Goal: Task Accomplishment & Management: Use online tool/utility

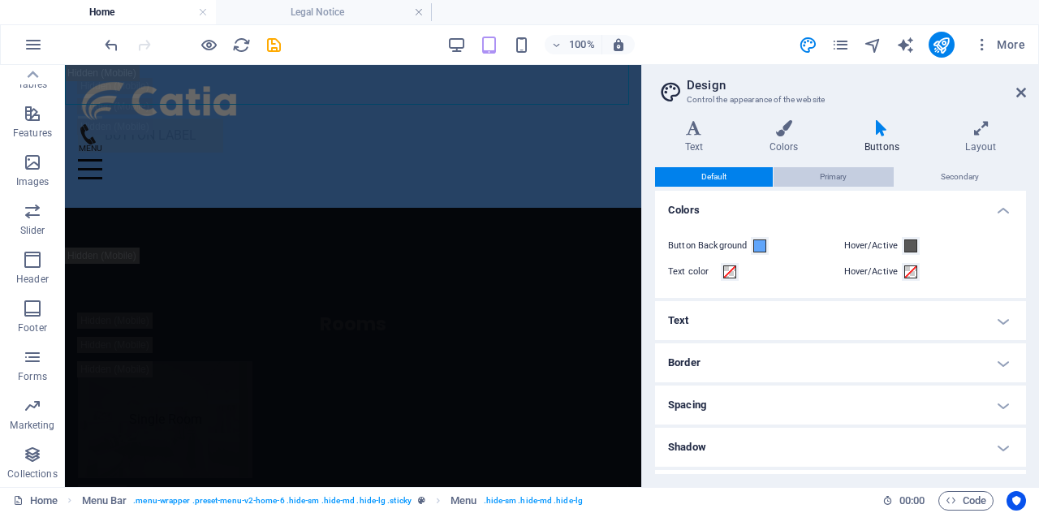
scroll to position [25189, 0]
click at [992, 125] on icon at bounding box center [981, 128] width 90 height 16
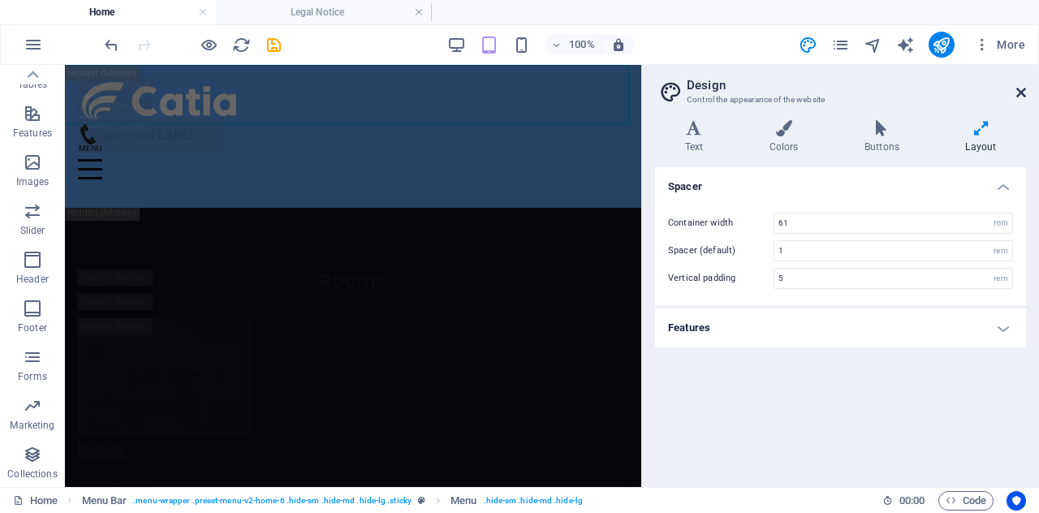
click at [1018, 88] on icon at bounding box center [1022, 92] width 10 height 13
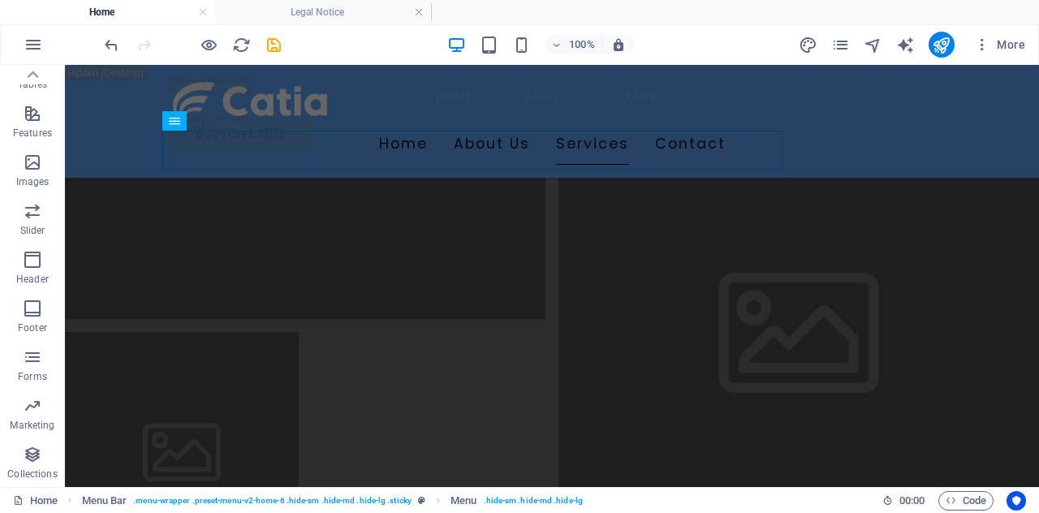
scroll to position [21478, 0]
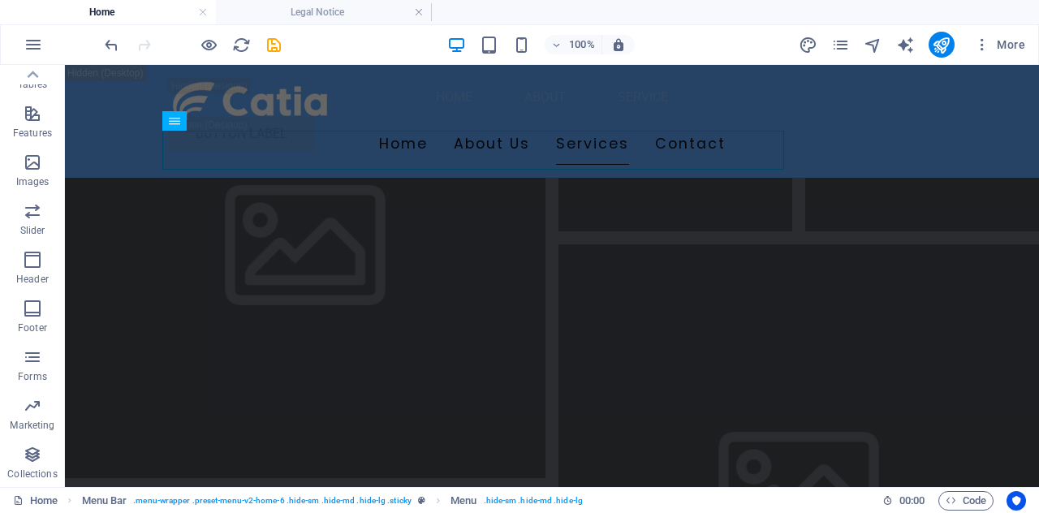
click at [0, 0] on icon "button" at bounding box center [0, 0] width 0 height 0
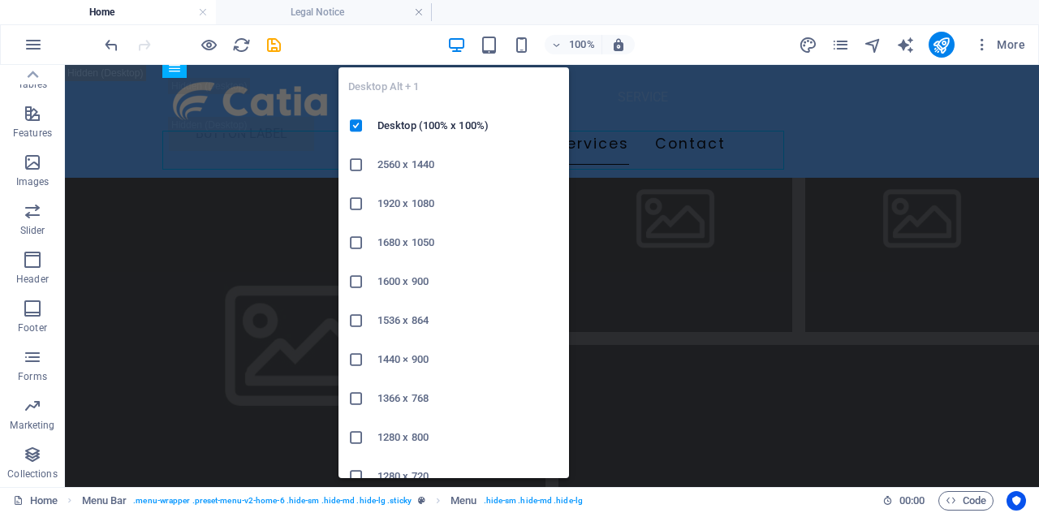
scroll to position [21560, 0]
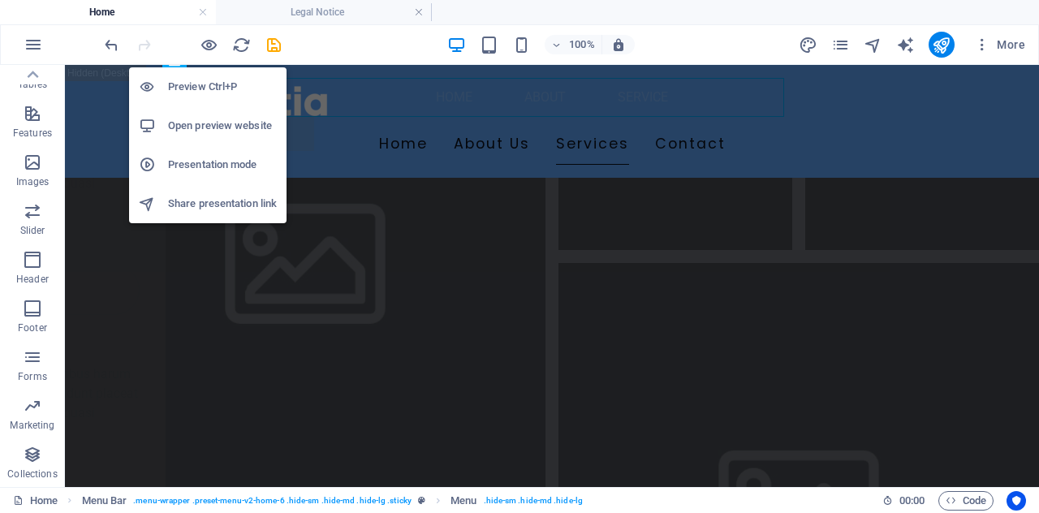
click at [208, 162] on h6 "Presentation mode" at bounding box center [222, 164] width 109 height 19
click at [209, 123] on h6 "Open preview website" at bounding box center [222, 125] width 109 height 19
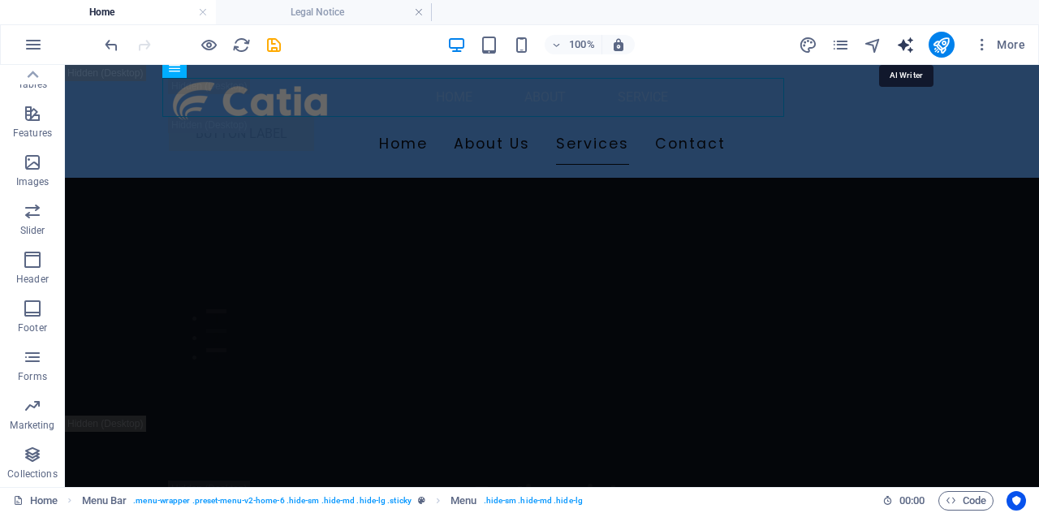
select select "English"
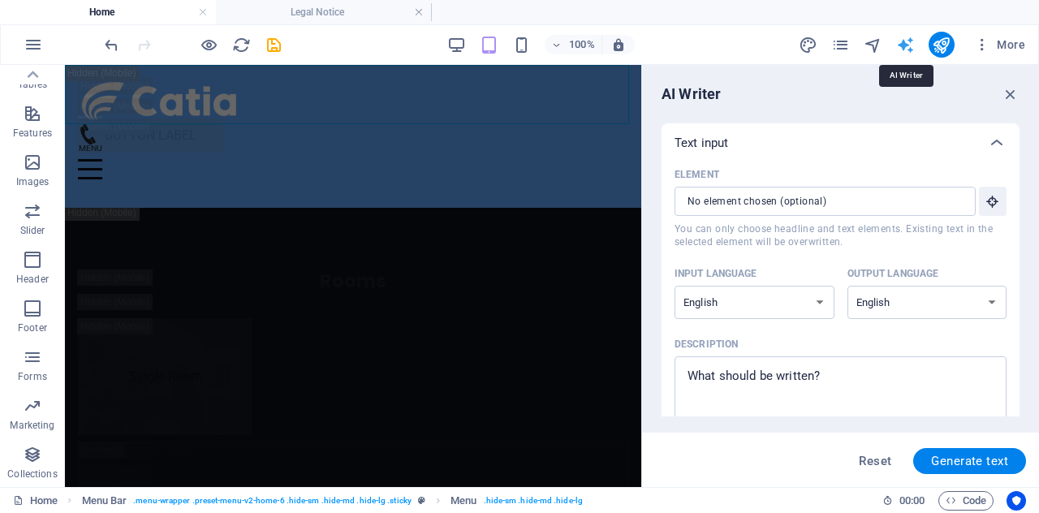
scroll to position [0, 0]
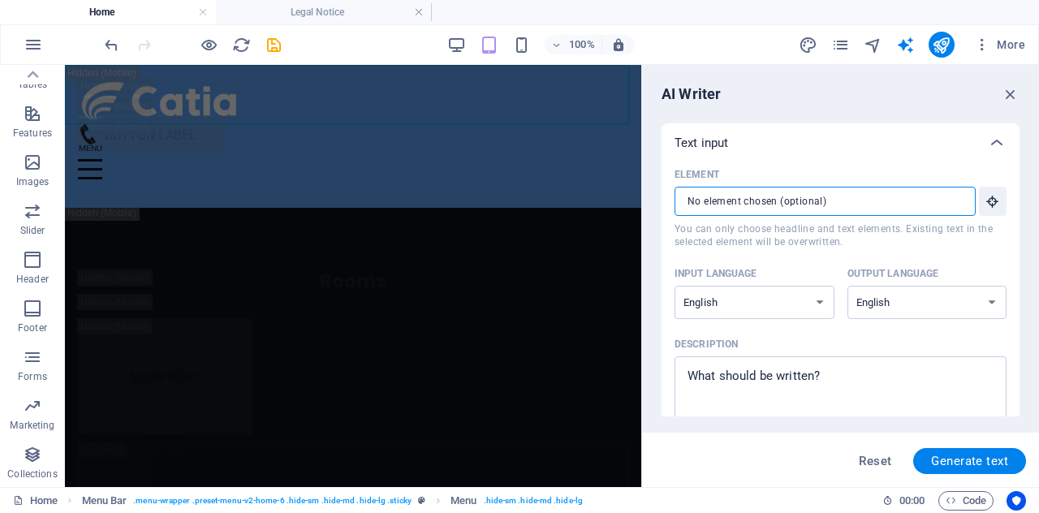
click at [807, 201] on input "Element ​ You can only choose headline and text elements. Existing text in the …" at bounding box center [820, 201] width 290 height 29
drag, startPoint x: 1015, startPoint y: 193, endPoint x: 1025, endPoint y: 184, distance: 13.2
click at [1025, 184] on div "AI Writer Text input Element ​ You can only choose headline and text elements. …" at bounding box center [840, 276] width 397 height 422
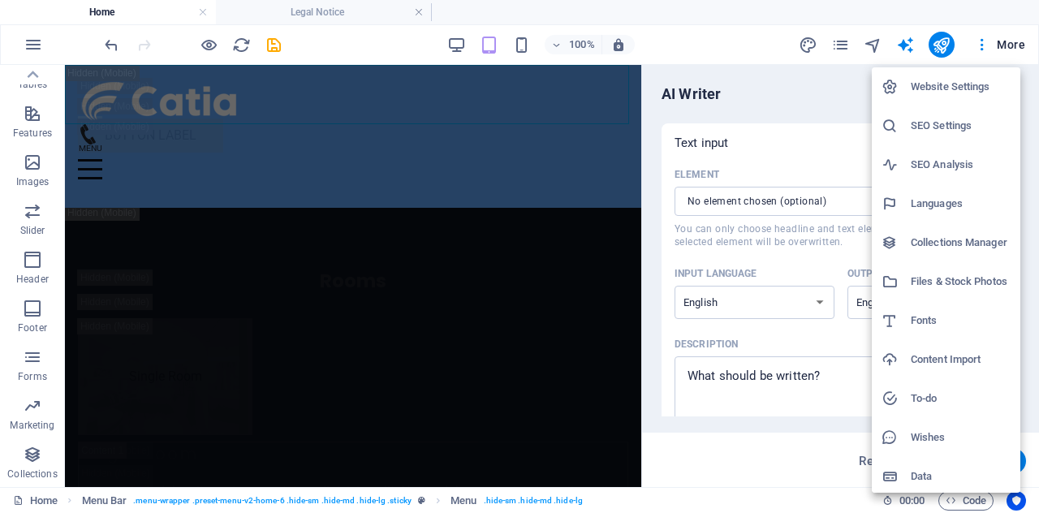
click at [892, 475] on icon at bounding box center [890, 477] width 16 height 16
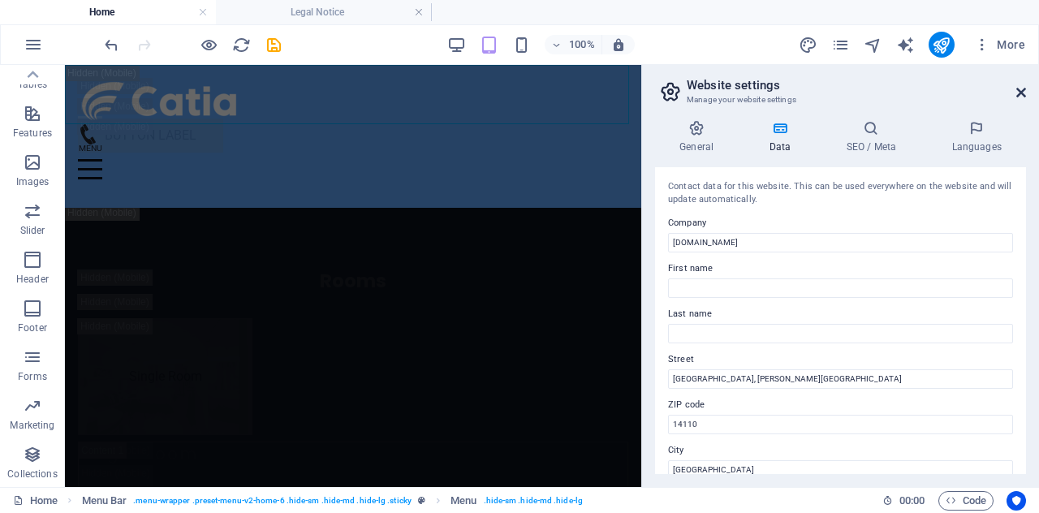
drag, startPoint x: 1018, startPoint y: 93, endPoint x: 971, endPoint y: 24, distance: 83.6
click at [1018, 93] on icon at bounding box center [1022, 92] width 10 height 13
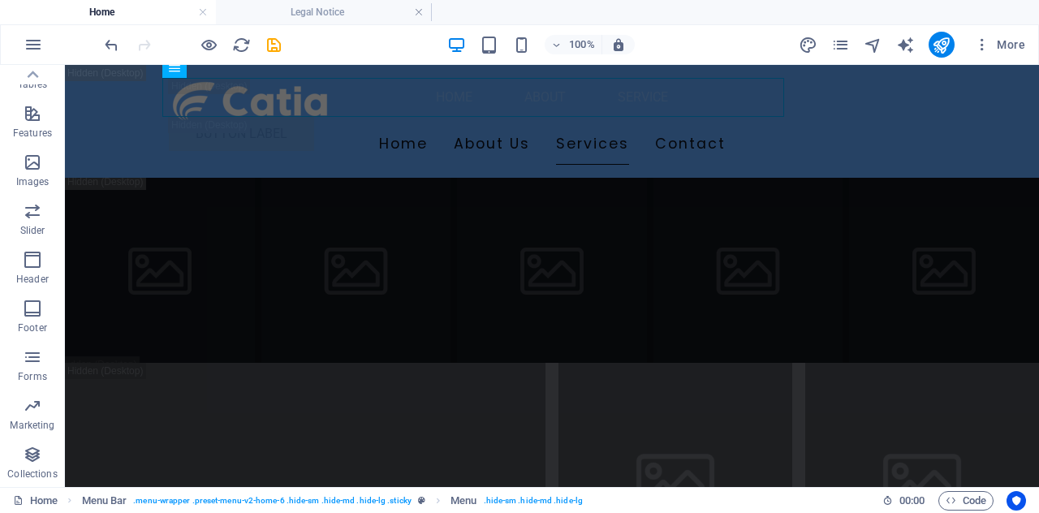
scroll to position [20930, 0]
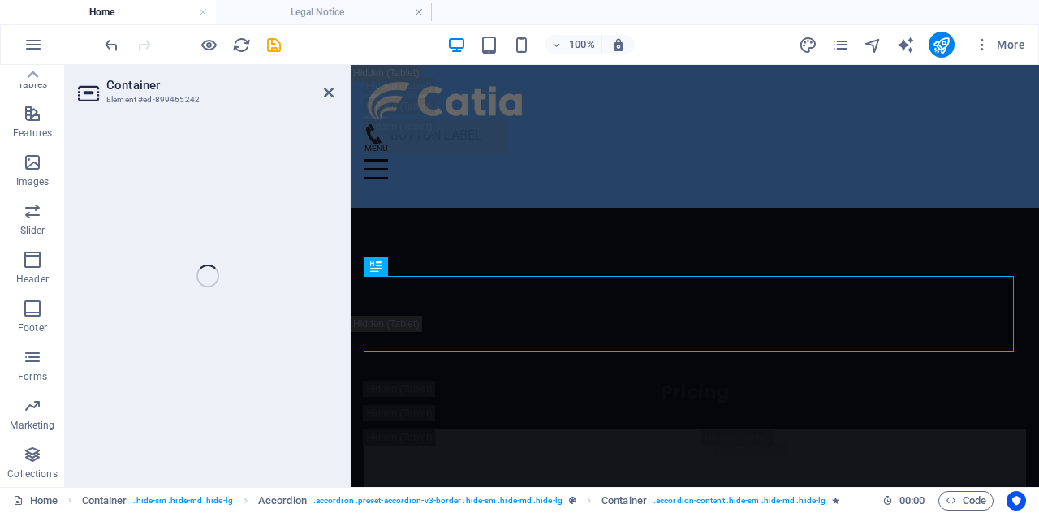
scroll to position [15745, 0]
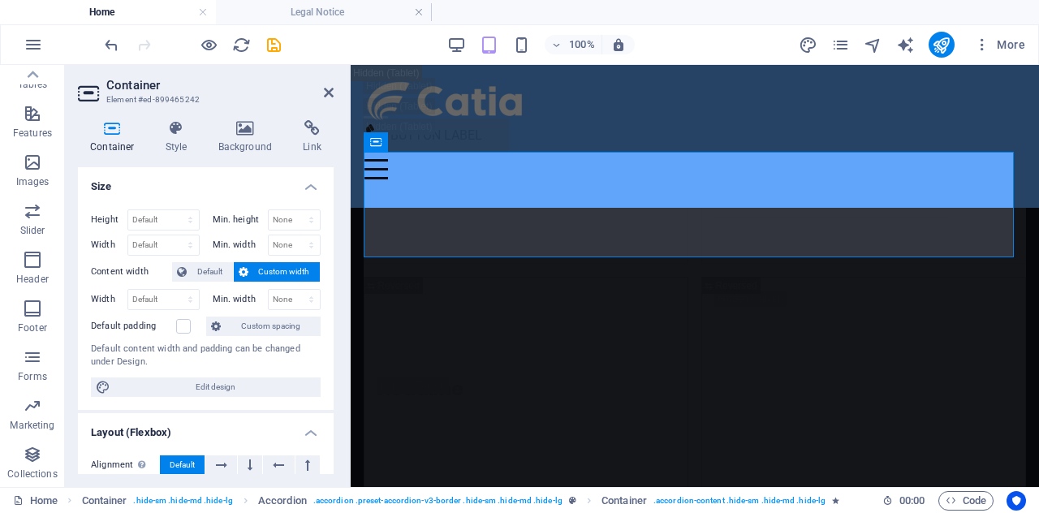
drag, startPoint x: 331, startPoint y: 82, endPoint x: 14, endPoint y: 71, distance: 317.7
click at [331, 82] on h2 "Container" at bounding box center [219, 85] width 227 height 15
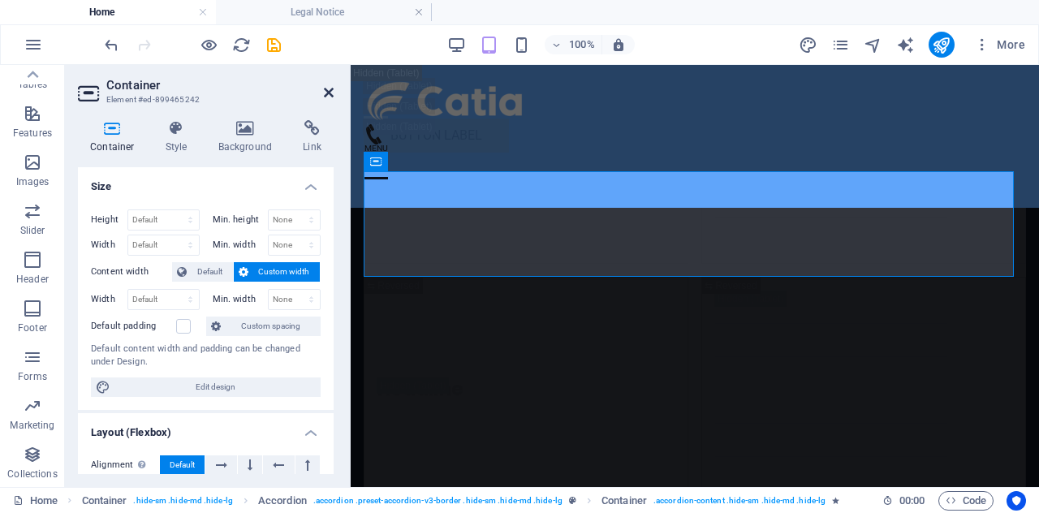
click at [326, 93] on icon at bounding box center [329, 92] width 10 height 13
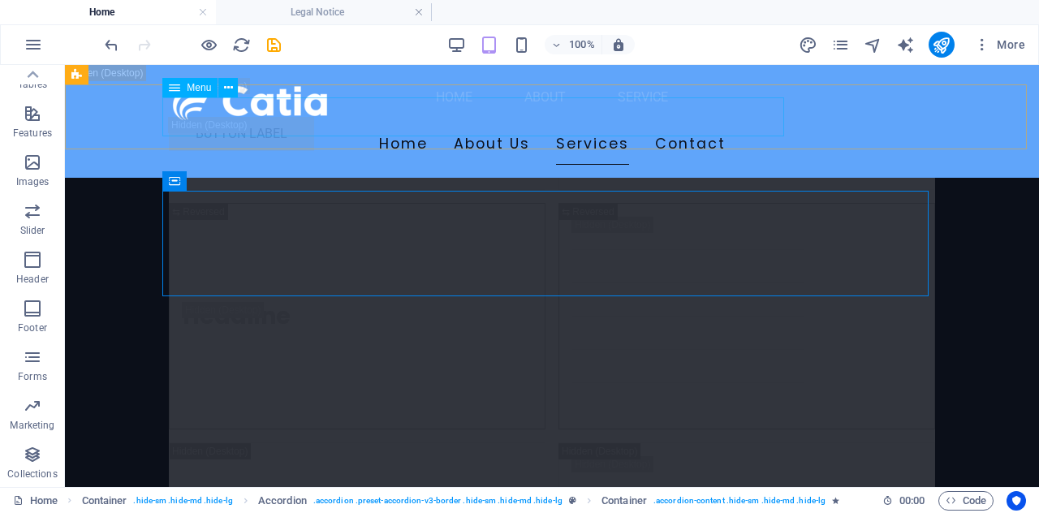
scroll to position [15434, 0]
